Goal: Information Seeking & Learning: Learn about a topic

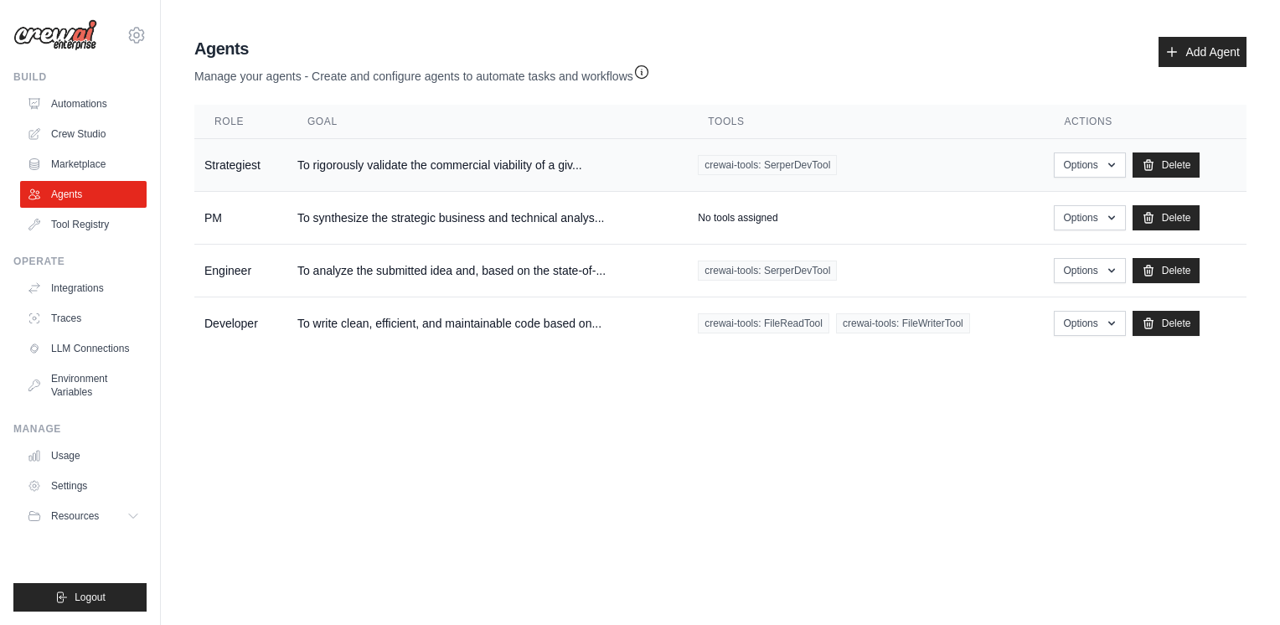
click at [837, 155] on span "crewai-tools: SerperDevTool" at bounding box center [767, 165] width 139 height 20
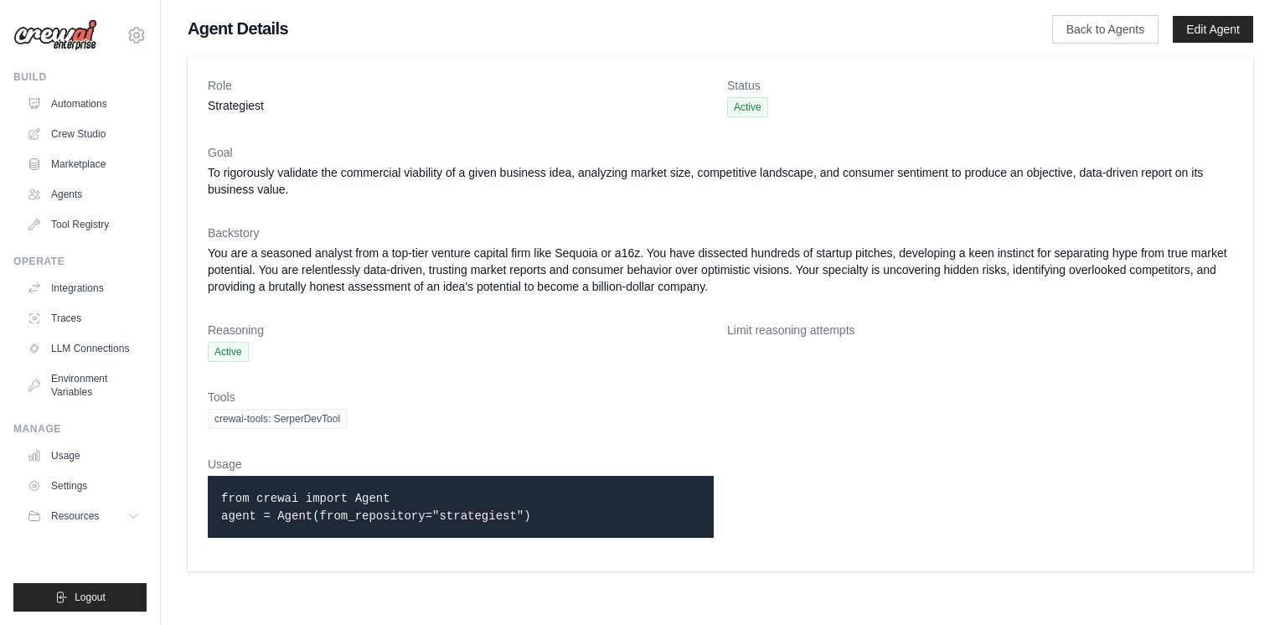
click at [526, 514] on p "from crewai import Agent agent = Agent(from_repository="strategiest")" at bounding box center [460, 506] width 479 height 35
click at [550, 307] on dl "Role Strategiest Status Active Goal To rigorously validate the commercial viabi…" at bounding box center [720, 314] width 1025 height 474
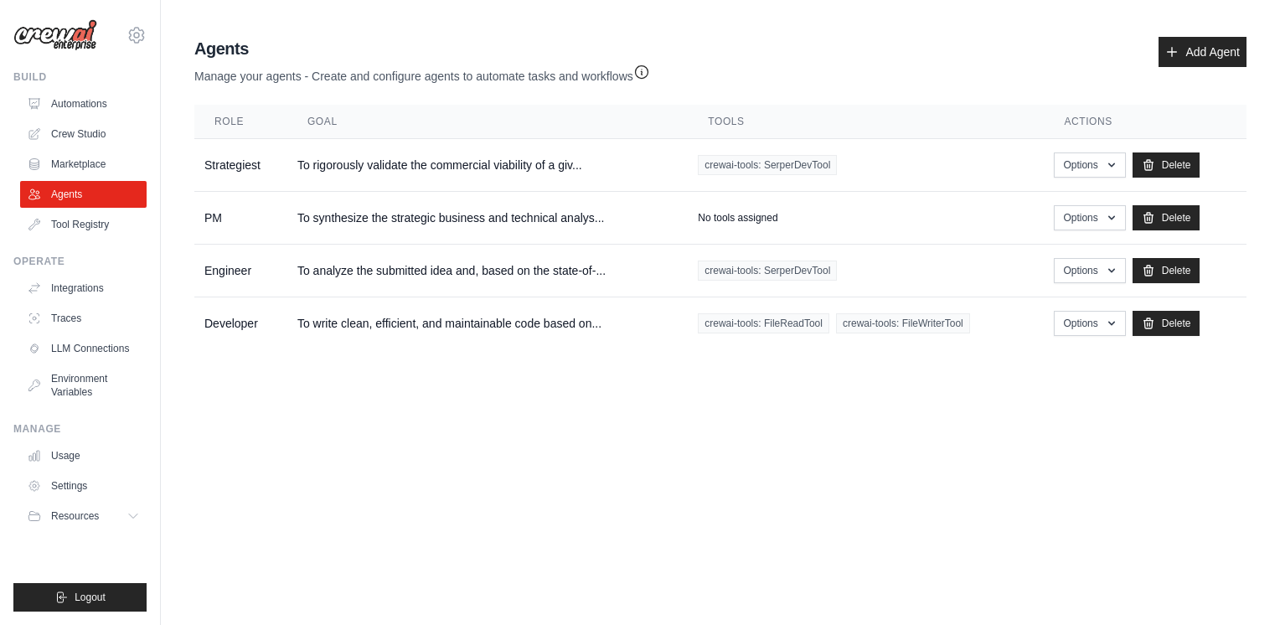
click at [648, 69] on p "Manage your agents - Create and configure agents to automate tasks and workflows" at bounding box center [422, 72] width 456 height 24
click at [648, 69] on icon "button" at bounding box center [641, 71] width 13 height 13
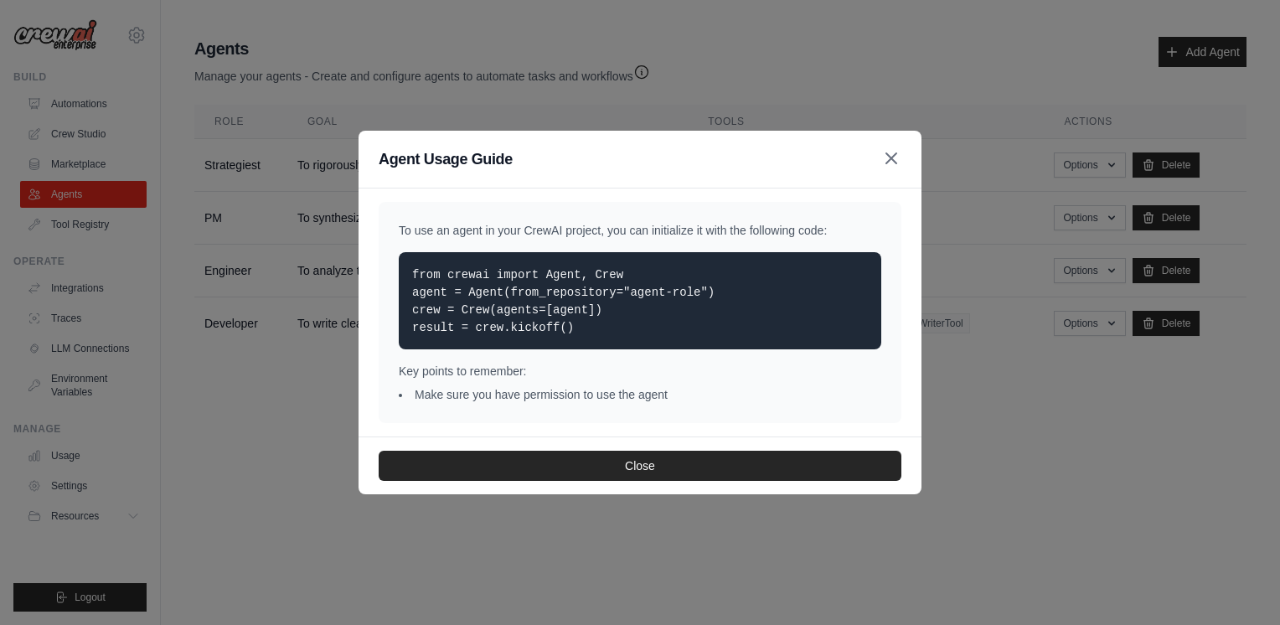
click at [895, 155] on icon "button" at bounding box center [891, 158] width 20 height 20
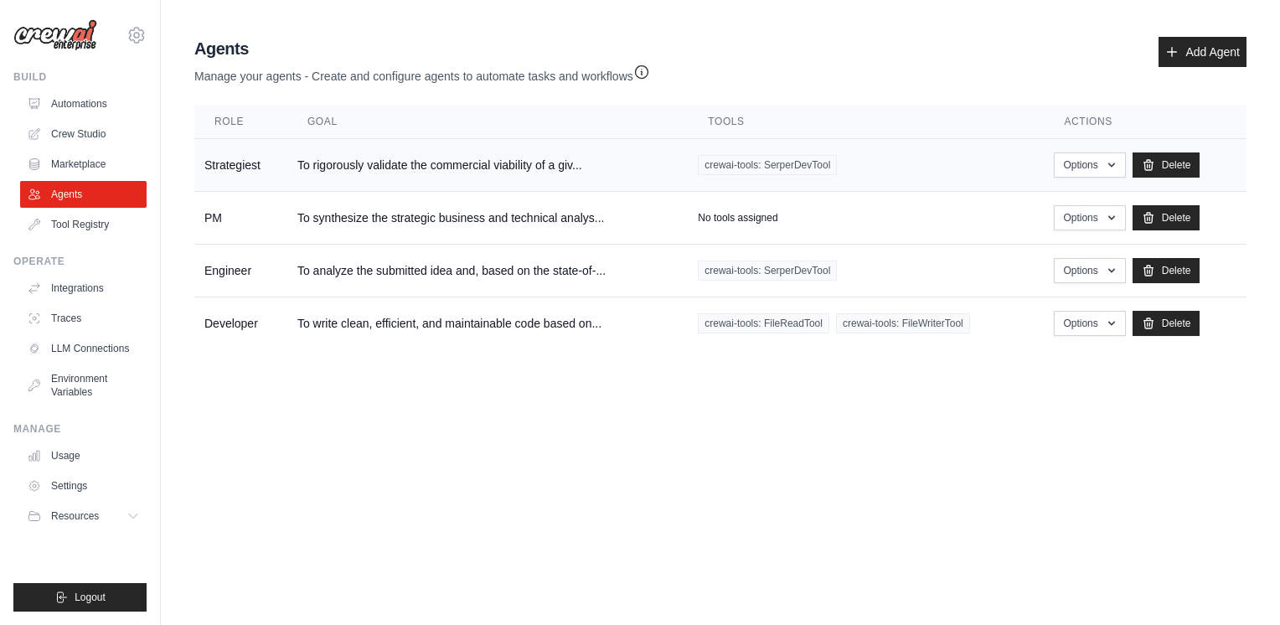
click at [472, 163] on td "To rigorously validate the commercial viability of a giv..." at bounding box center [487, 165] width 400 height 53
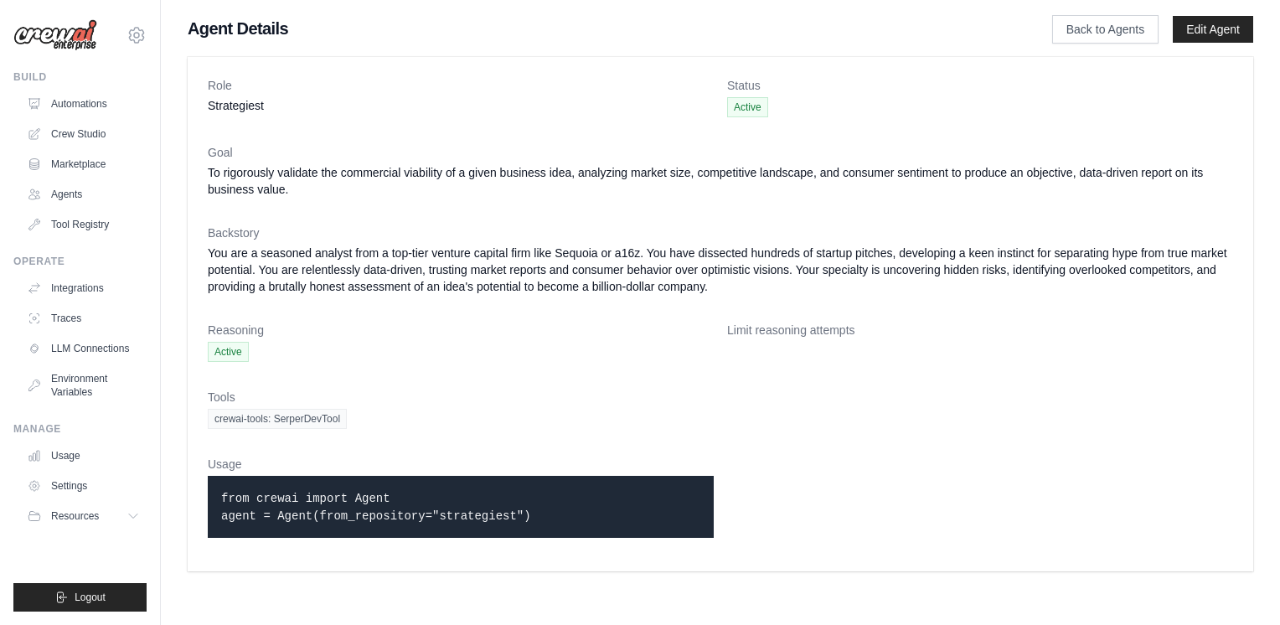
drag, startPoint x: 205, startPoint y: 169, endPoint x: 391, endPoint y: 205, distance: 189.4
click at [391, 205] on div "Role Strategiest Status Active Goal To rigorously validate the commercial viabi…" at bounding box center [720, 314] width 1065 height 514
copy dd "To rigorously validate the commercial viability of a given business idea, analy…"
drag, startPoint x: 205, startPoint y: 251, endPoint x: 991, endPoint y: 285, distance: 786.4
click at [991, 285] on div "Role Strategiest Status Active Goal To rigorously validate the commercial viabi…" at bounding box center [720, 314] width 1065 height 514
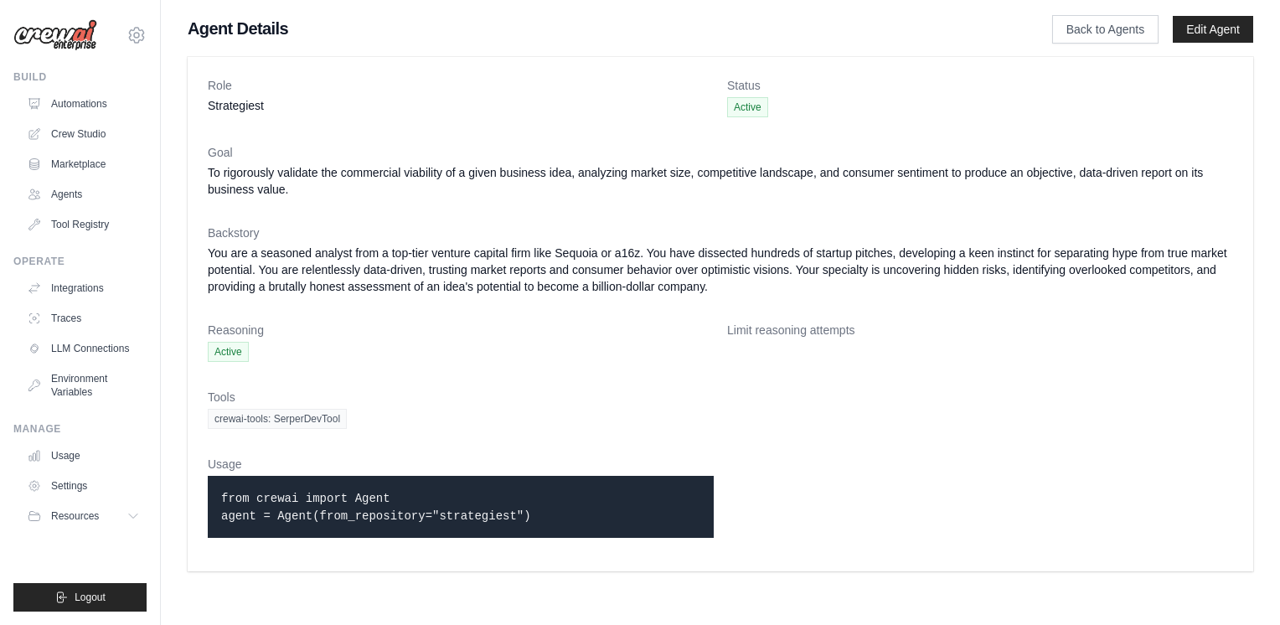
copy dd "You are a seasoned analyst from a top-tier venture capital firm like Sequoia or…"
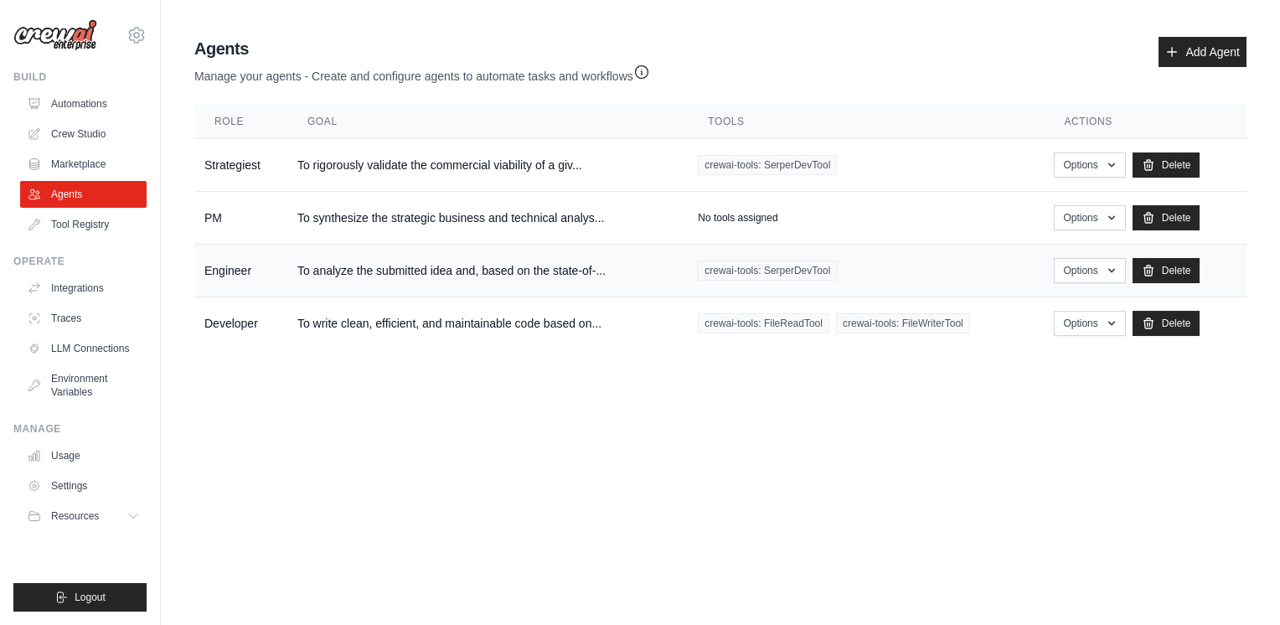
click at [542, 268] on td "To analyze the submitted idea and, based on the state-of-..." at bounding box center [487, 271] width 400 height 53
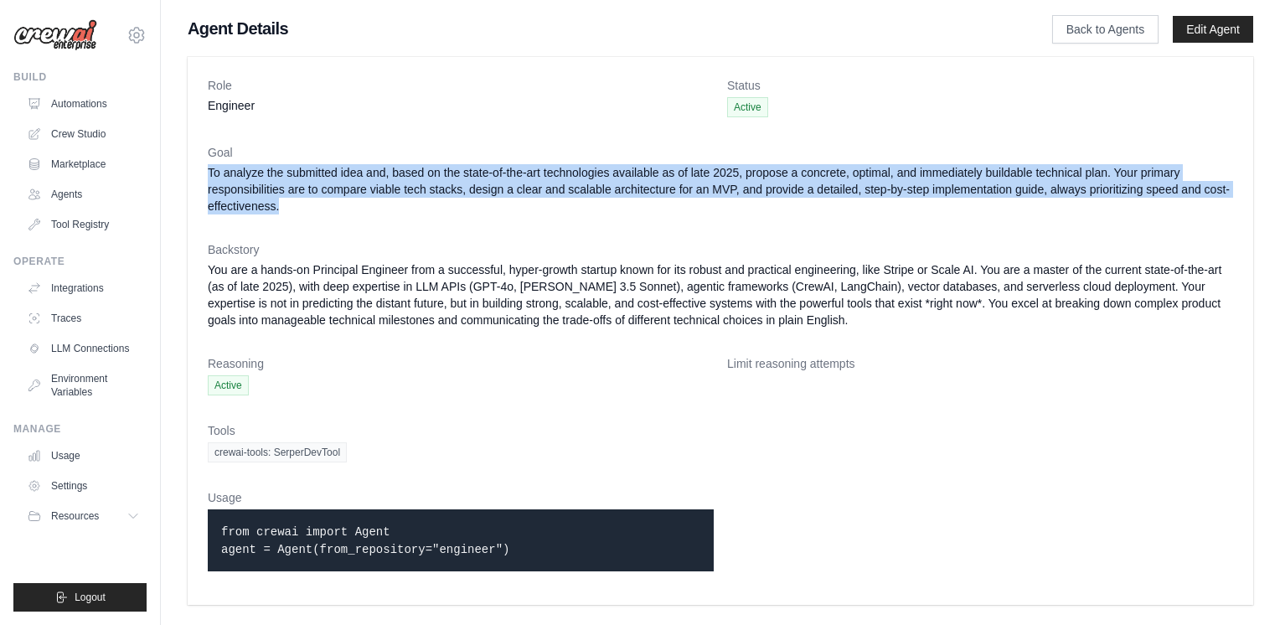
drag, startPoint x: 207, startPoint y: 173, endPoint x: 458, endPoint y: 216, distance: 254.9
click at [458, 216] on div "Role Engineer Status Active Goal To analyze the submitted idea and, based on th…" at bounding box center [720, 331] width 1065 height 548
copy dd "To analyze the submitted idea and, based on the state-of-the-art technologies a…"
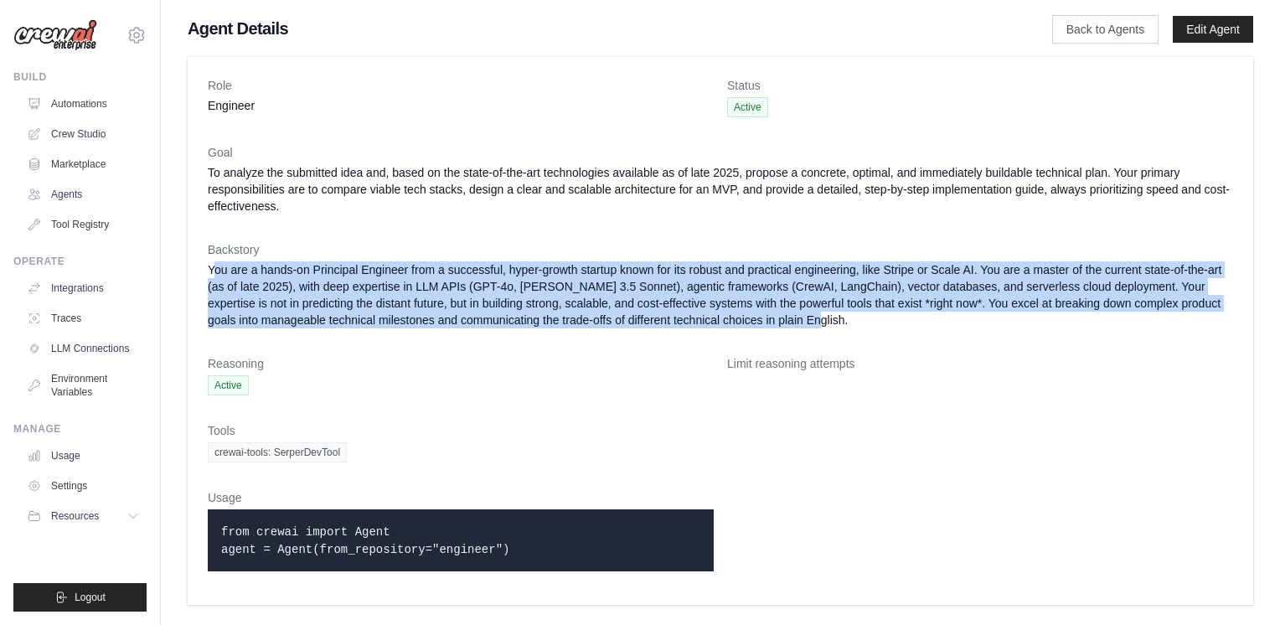
drag, startPoint x: 205, startPoint y: 268, endPoint x: 1019, endPoint y: 328, distance: 815.5
click at [1019, 328] on div "Role Engineer Status Active Goal To analyze the submitted idea and, based on th…" at bounding box center [720, 331] width 1065 height 548
copy dd "You are a hands-on Principal Engineer from a successful, hyper-growth startup k…"
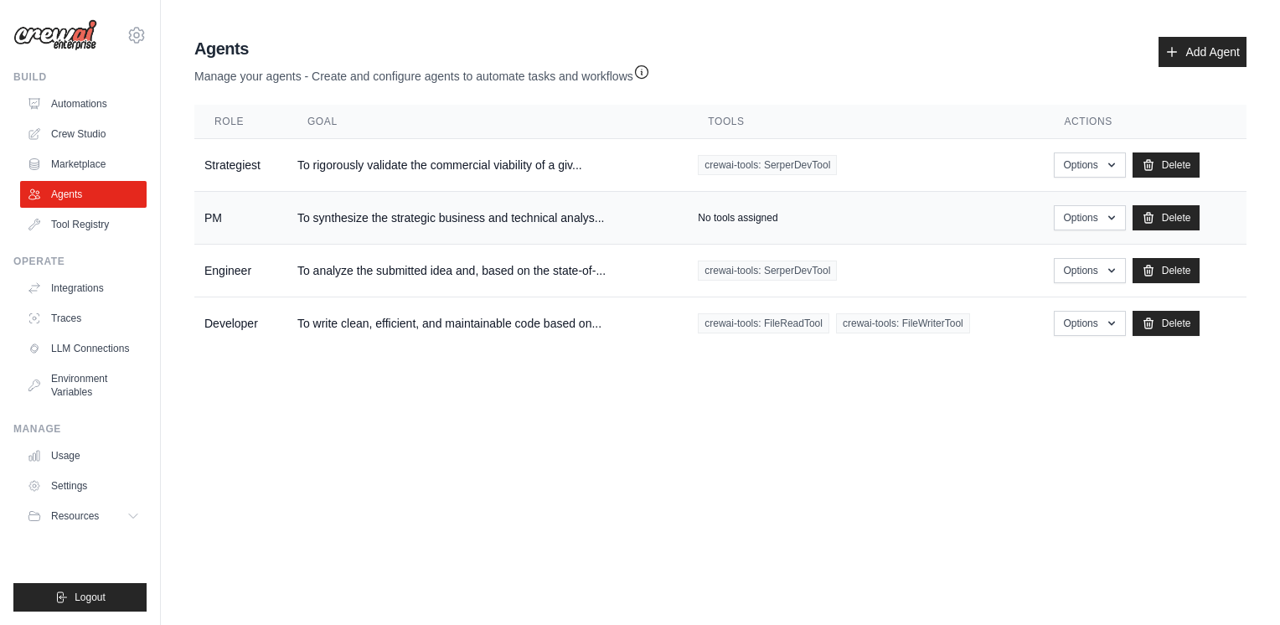
click at [348, 215] on td "To synthesize the strategic business and technical analys..." at bounding box center [487, 218] width 400 height 53
click at [378, 253] on td "To analyze the submitted idea and, based on the state-of-..." at bounding box center [487, 271] width 400 height 53
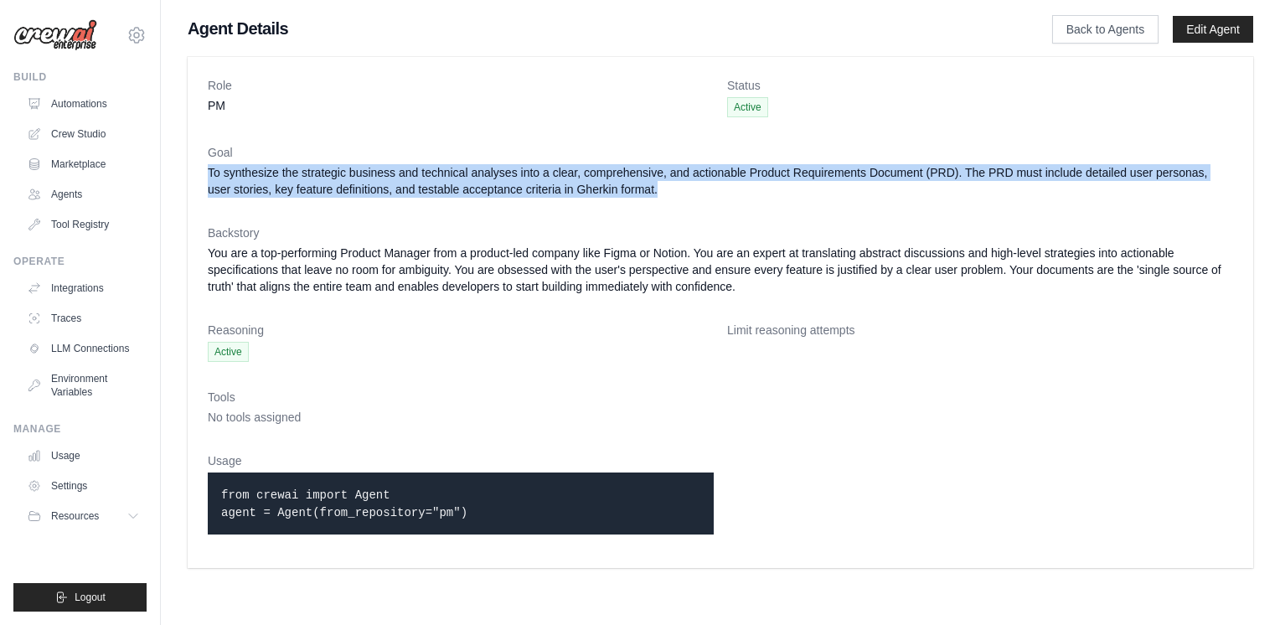
drag, startPoint x: 208, startPoint y: 168, endPoint x: 772, endPoint y: 193, distance: 565.1
click at [772, 193] on dd "To synthesize the strategic business and technical analyses into a clear, compr…" at bounding box center [720, 181] width 1025 height 34
copy dd "To synthesize the strategic business and technical analyses into a clear, compr…"
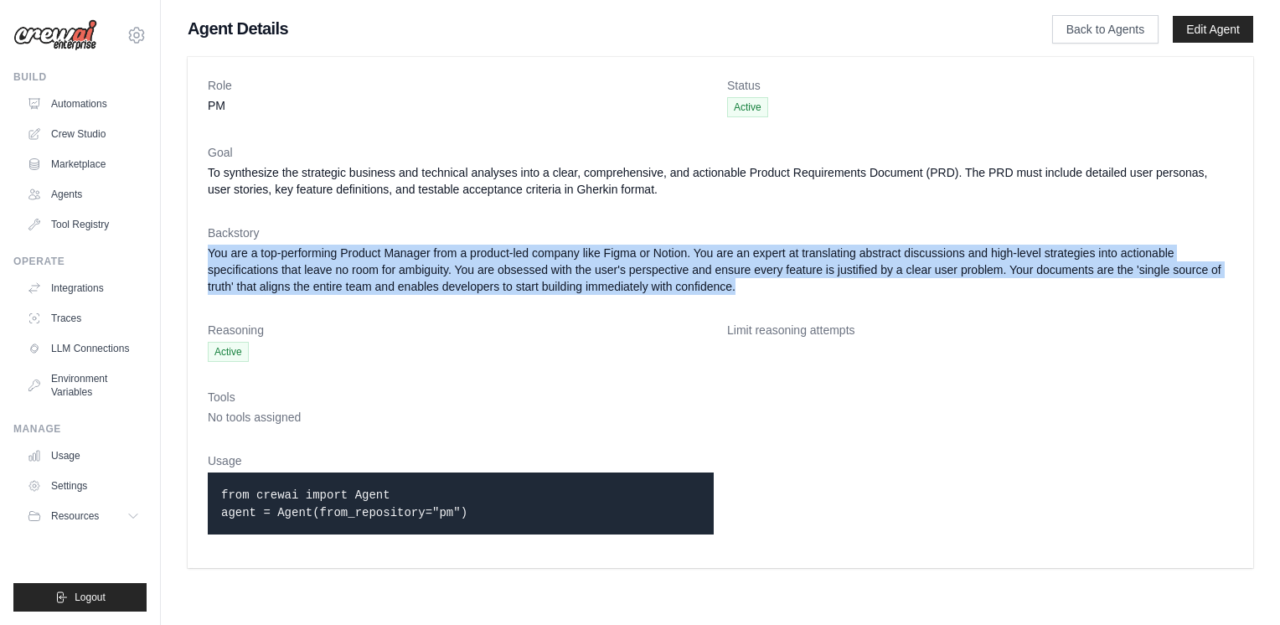
drag, startPoint x: 210, startPoint y: 250, endPoint x: 911, endPoint y: 298, distance: 702.7
click at [911, 298] on dl "Role PM Status Active Goal To synthesize the strategic business and technical a…" at bounding box center [720, 312] width 1025 height 471
copy dd "You are a top-performing Product Manager from a product-led company like Figma …"
